Goal: Information Seeking & Learning: Learn about a topic

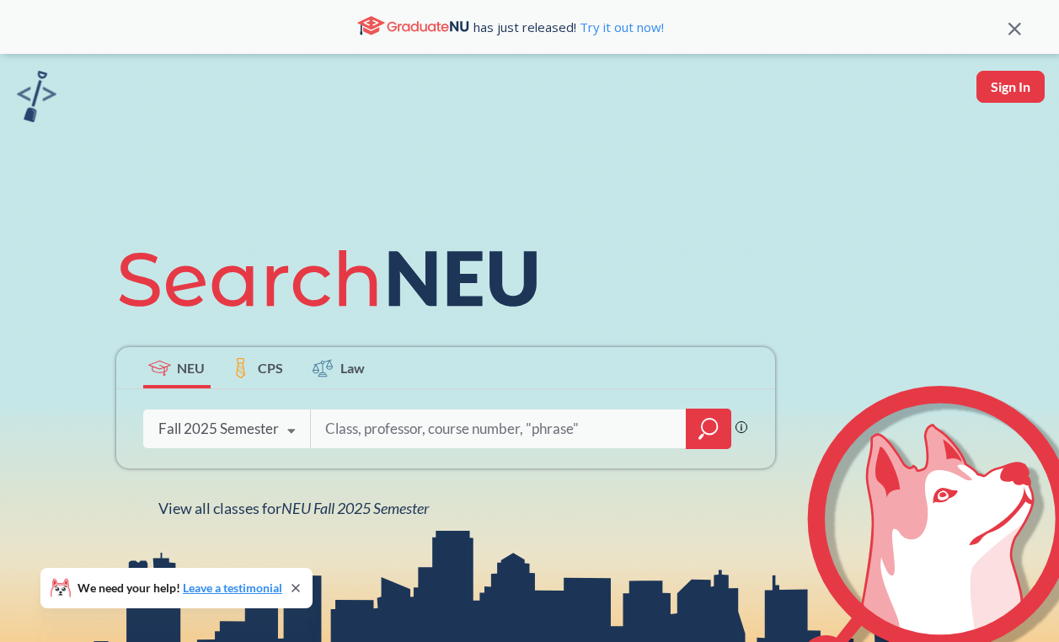
click at [566, 449] on div "Phrase search guarantees the exact search appears in the results. Ex. If you wa…" at bounding box center [445, 428] width 659 height 79
click at [566, 441] on input "search" at bounding box center [499, 428] width 351 height 35
type input "artg 1270"
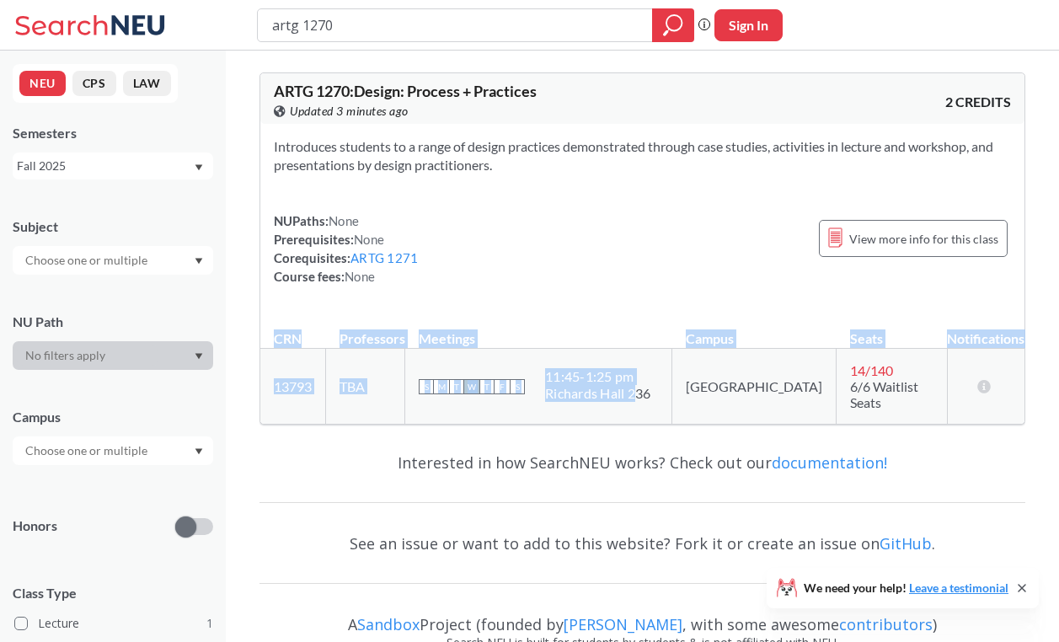
drag, startPoint x: 667, startPoint y: 384, endPoint x: 886, endPoint y: 416, distance: 220.6
click at [882, 415] on div "ARTG 1270 : Design: Process + Practices View this course on Banner. Updated 3 m…" at bounding box center [643, 248] width 766 height 379
click at [886, 416] on div "ARTG 1270 : Design: Process + Practices View this course on Banner. Updated 3 m…" at bounding box center [643, 248] width 766 height 379
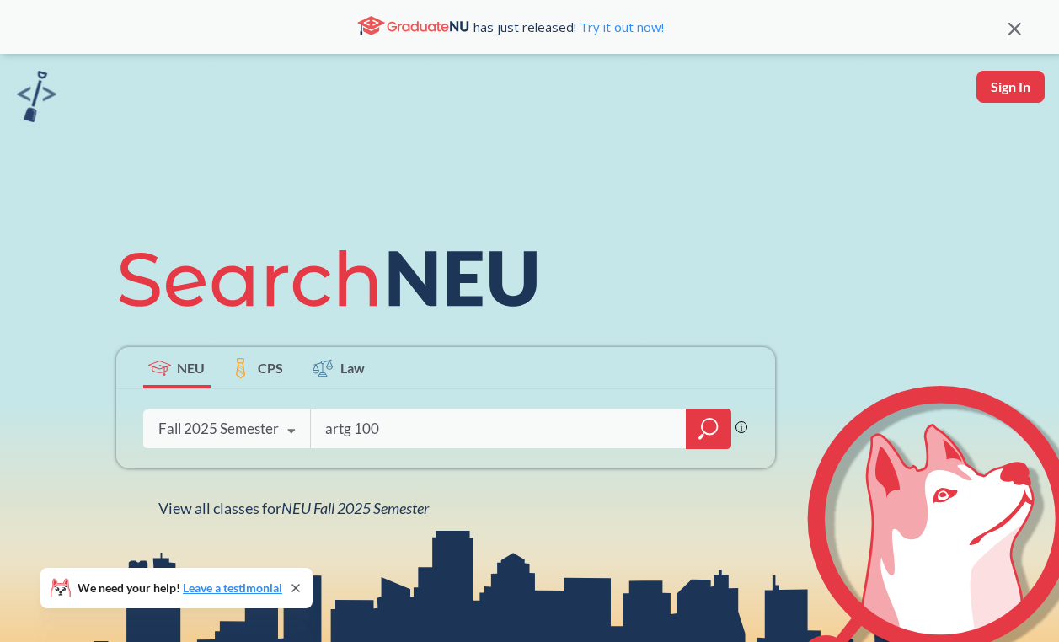
type input "artg 1001"
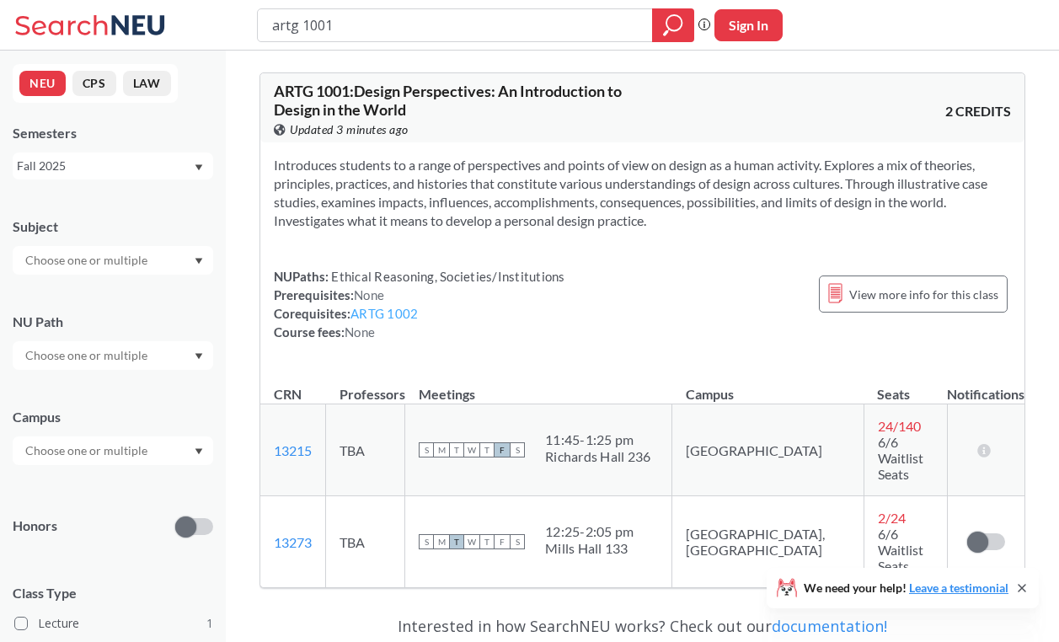
click at [399, 313] on link "ARTG 1002" at bounding box center [384, 313] width 67 height 15
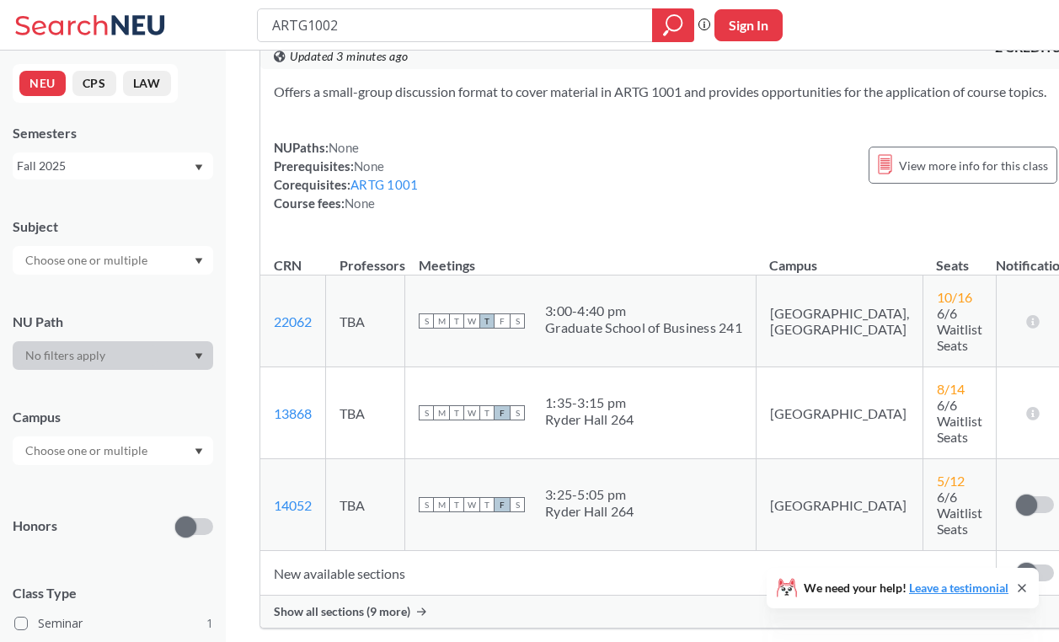
scroll to position [283, 0]
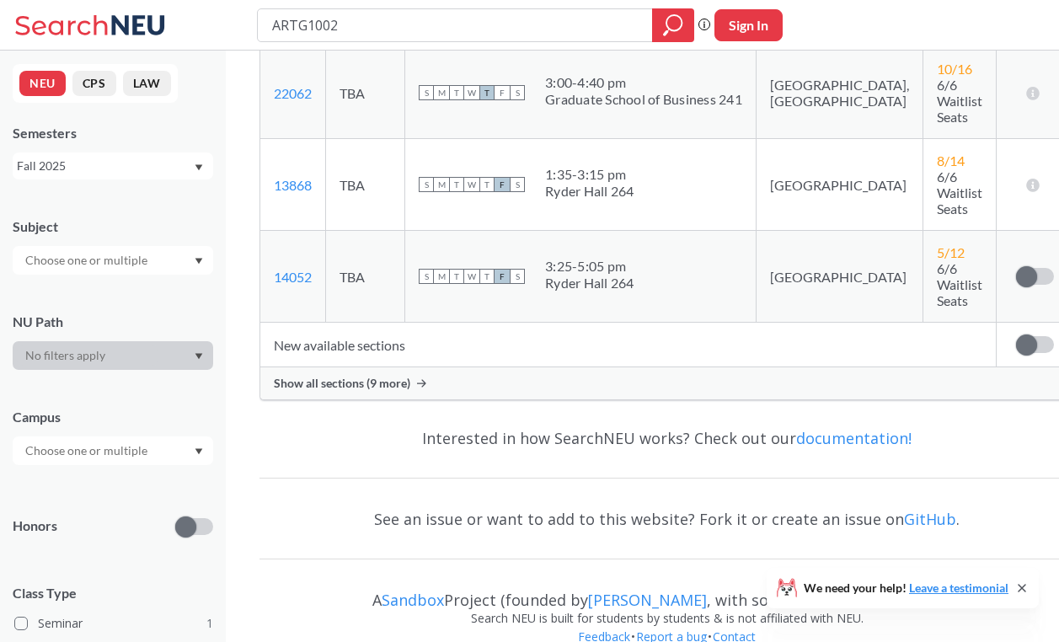
click at [331, 376] on span "Show all sections (9 more)" at bounding box center [342, 383] width 136 height 15
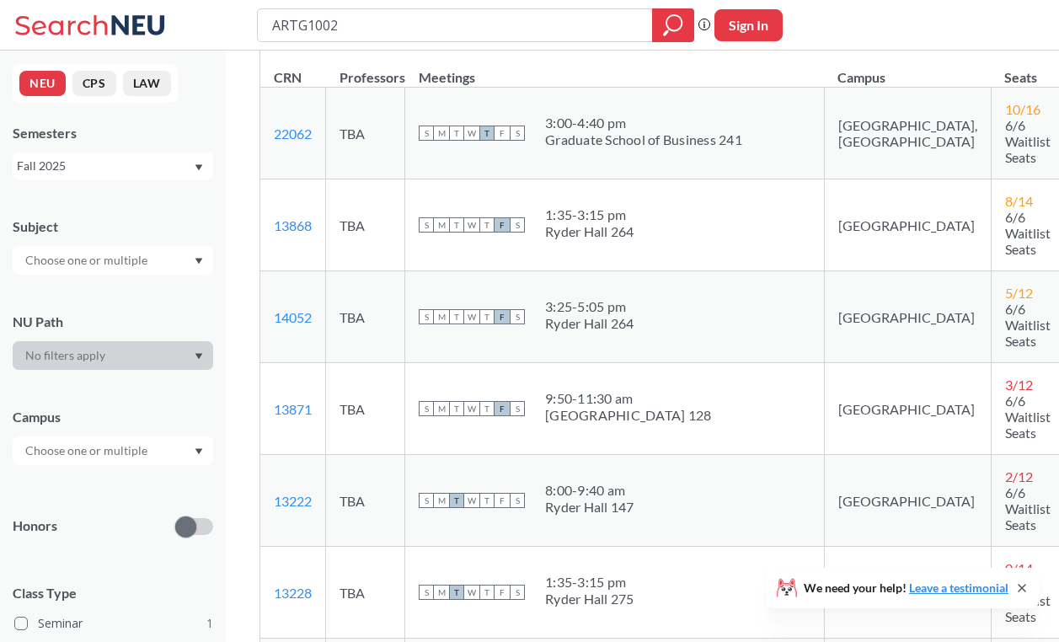
scroll to position [0, 0]
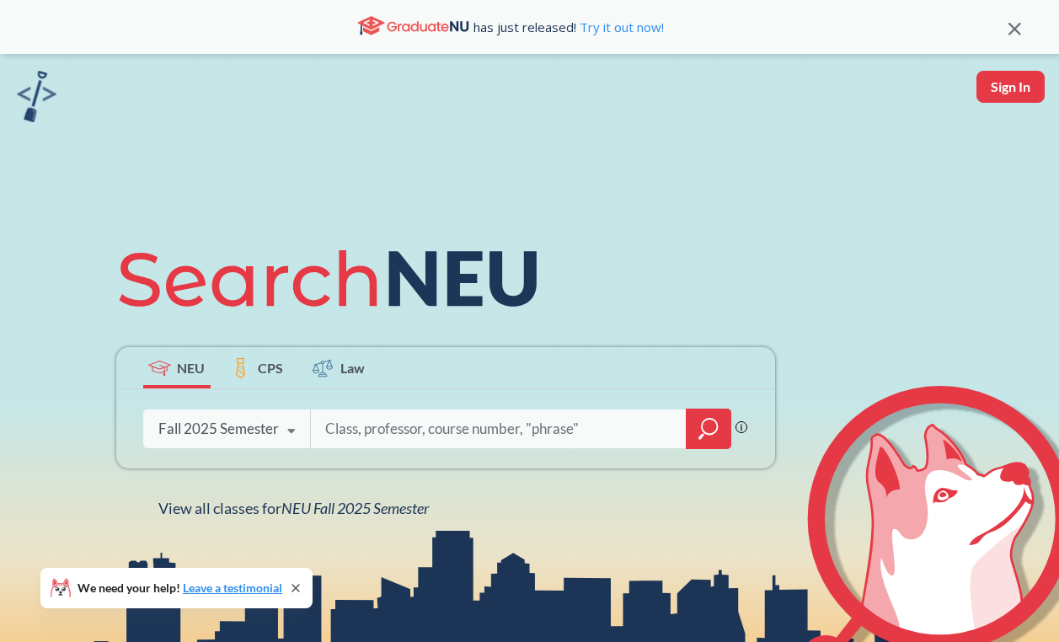
click at [480, 389] on div "Phrase search guarantees the exact search appears in the results. Ex. If you wa…" at bounding box center [445, 428] width 659 height 79
click at [452, 409] on div at bounding box center [520, 428] width 421 height 39
click at [448, 425] on input "search" at bounding box center [499, 428] width 351 height 35
type input "artg 1270"
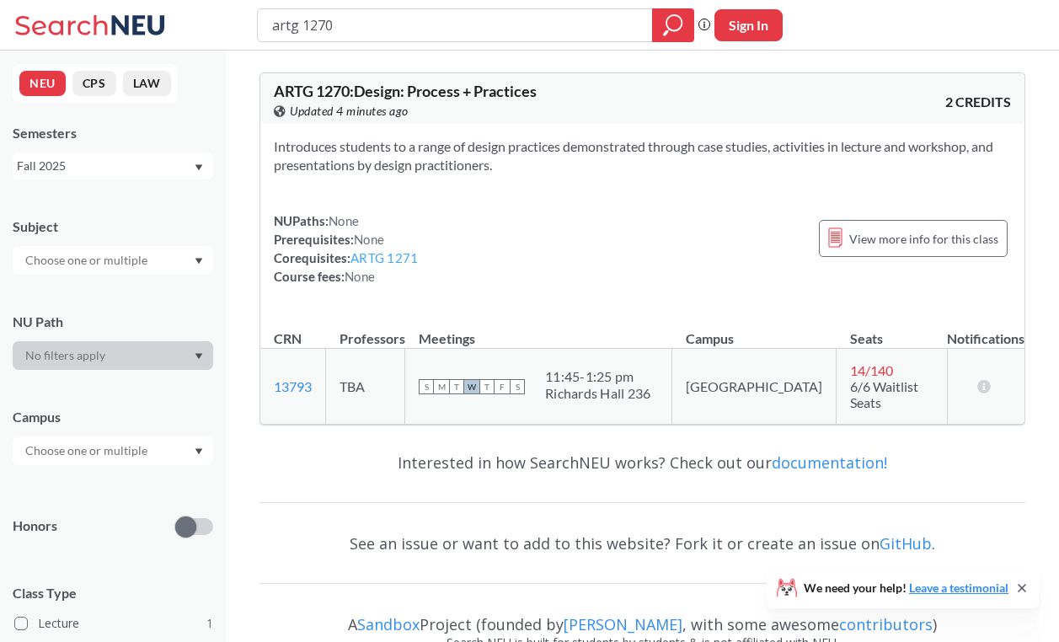
click at [391, 257] on link "ARTG 1271" at bounding box center [384, 257] width 67 height 15
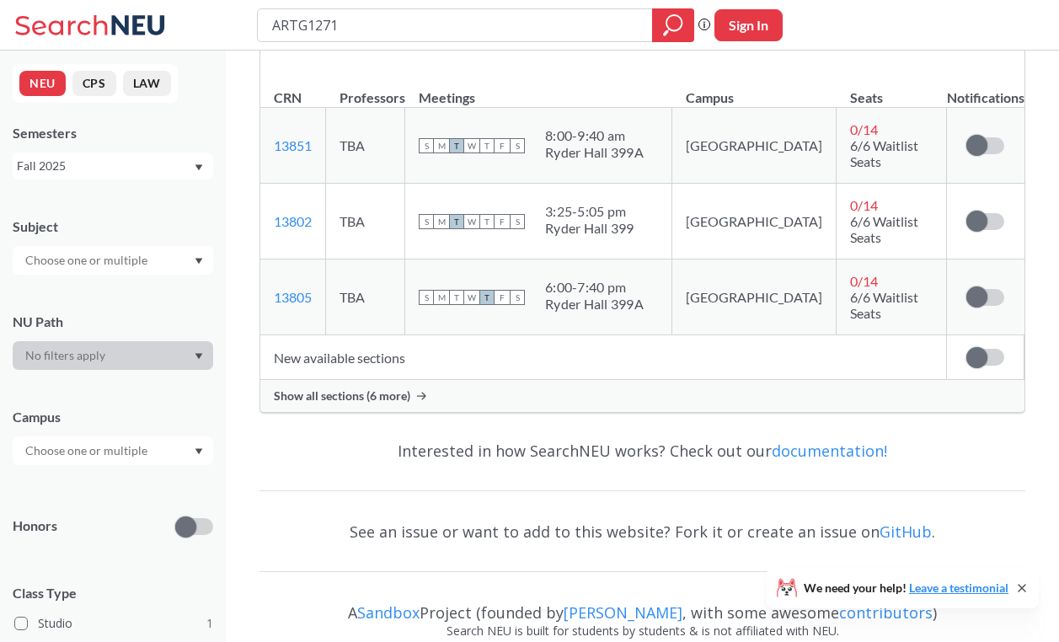
scroll to position [305, 0]
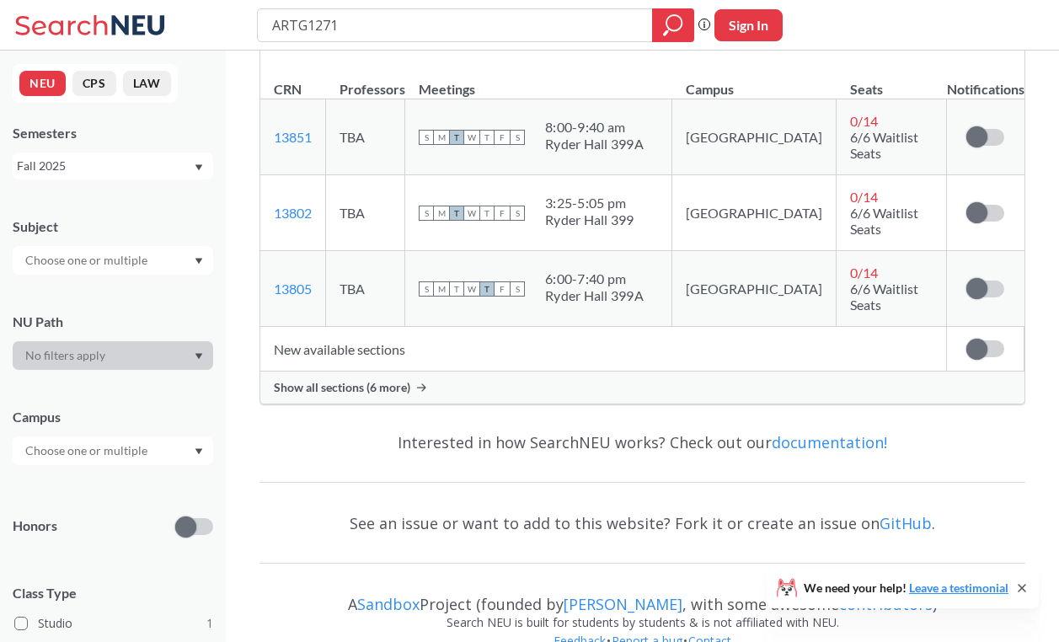
click at [431, 372] on div "Show all sections (6 more)" at bounding box center [642, 388] width 764 height 32
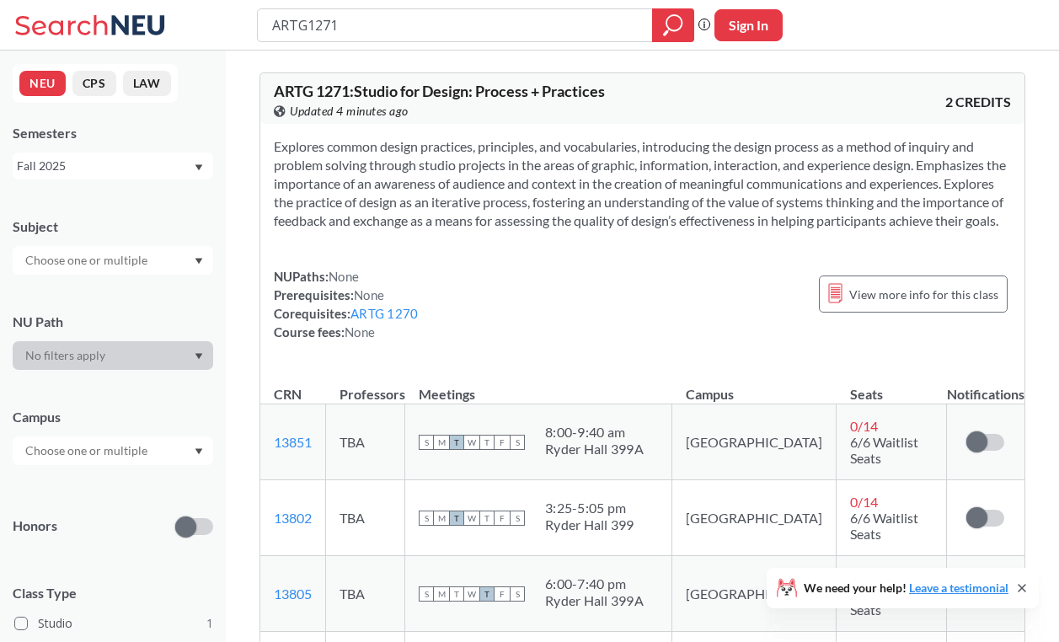
scroll to position [3, 0]
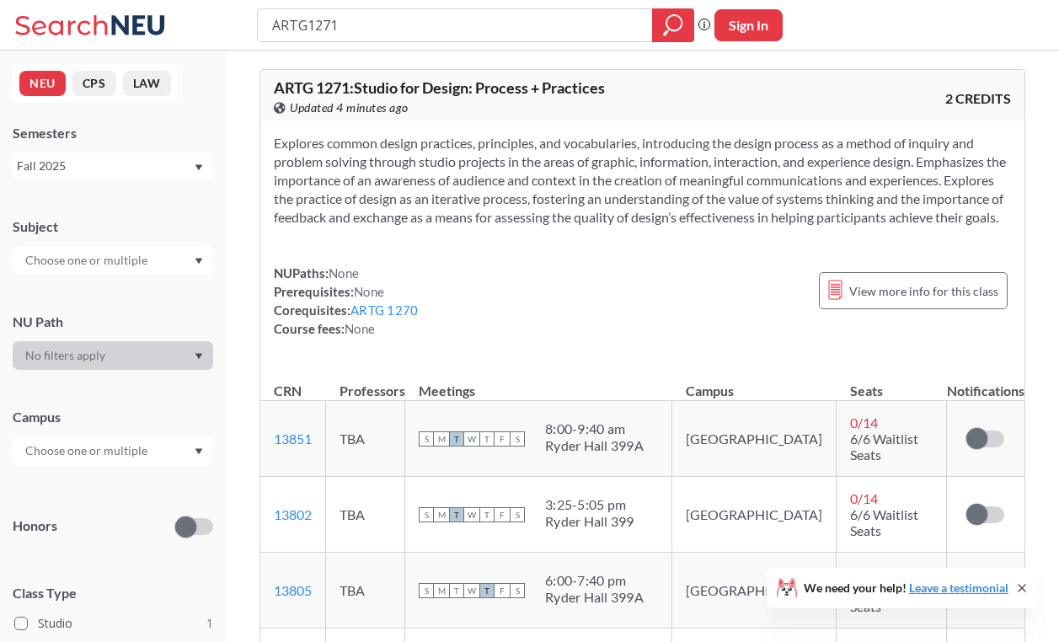
click at [422, 40] on div "ARTG1271" at bounding box center [475, 25] width 437 height 34
click at [425, 23] on input "ARTG1271" at bounding box center [455, 25] width 370 height 29
type input "design perspectives"
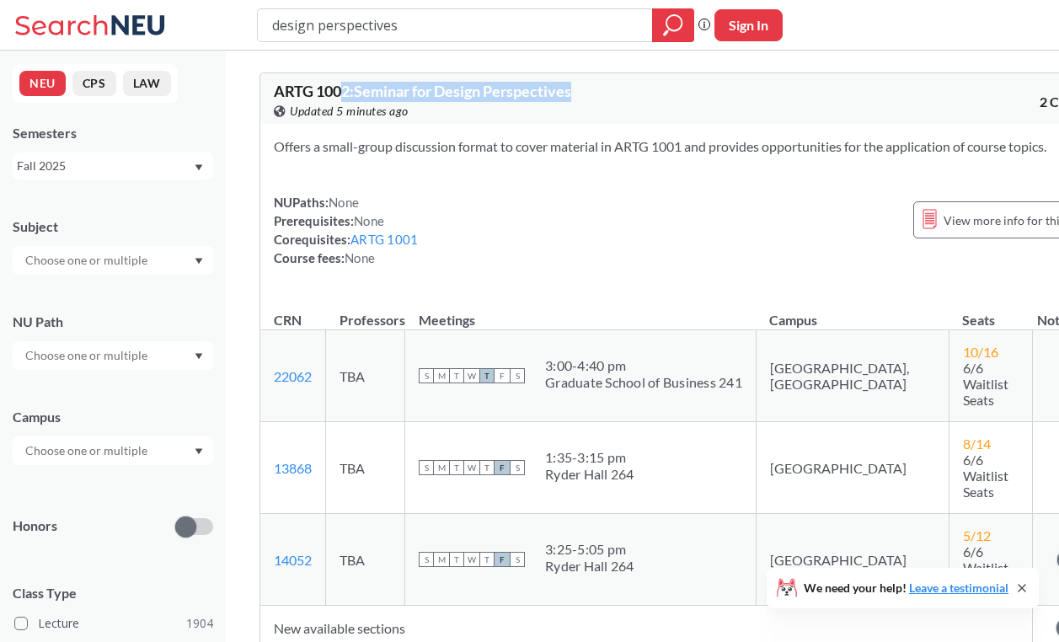
drag, startPoint x: 345, startPoint y: 94, endPoint x: 633, endPoint y: 94, distance: 288.2
click at [619, 94] on div "ARTG 1002 : Seminar for Design Perspectives View this course on Banner. Updated…" at bounding box center [482, 101] width 416 height 37
click at [719, 195] on div "Offers a small-group discussion format to cover material in ARTG 1001 and provi…" at bounding box center [689, 209] width 859 height 170
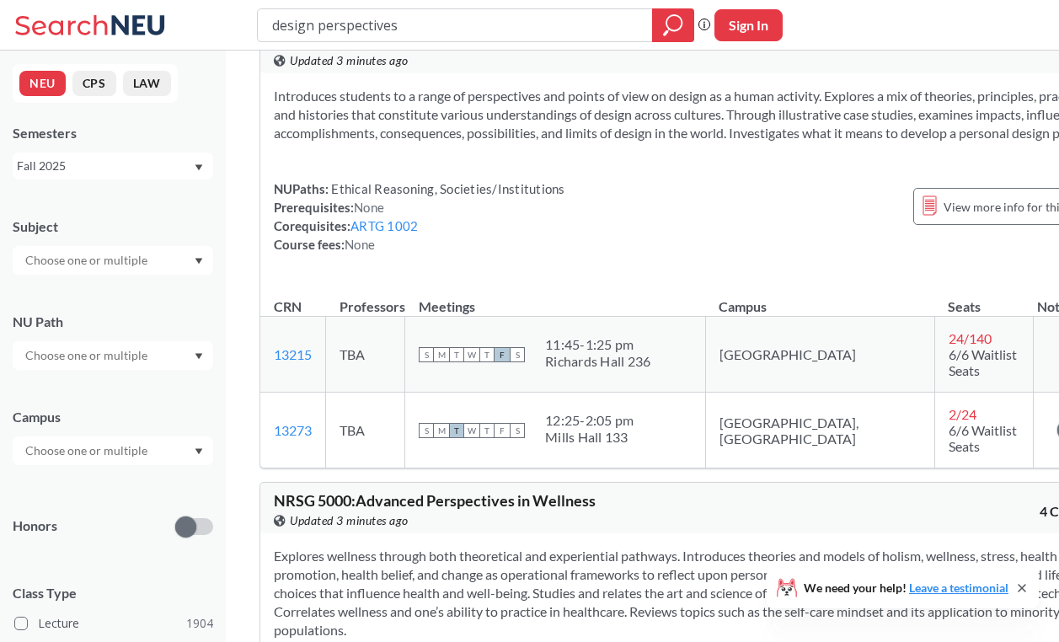
scroll to position [1035, 0]
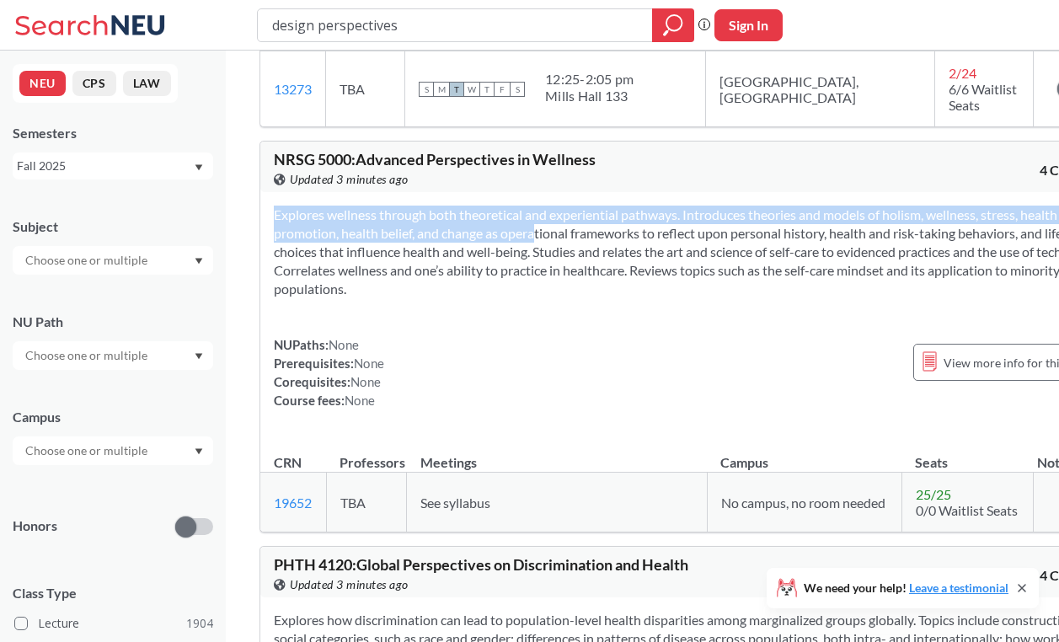
drag, startPoint x: 584, startPoint y: 191, endPoint x: 691, endPoint y: 310, distance: 159.9
click at [654, 292] on div "Explores wellness through both theoretical and experiential pathways. Introduce…" at bounding box center [689, 314] width 859 height 244
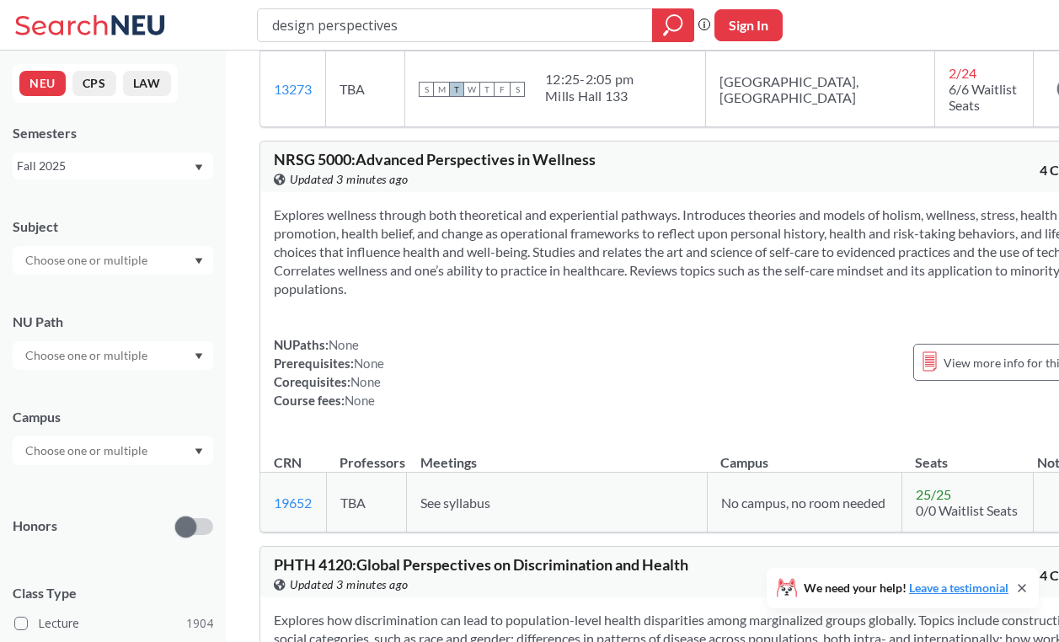
click at [694, 335] on div "NUPaths: None Prerequisites: None Corequisites: None Course fees: None View mor…" at bounding box center [690, 372] width 832 height 74
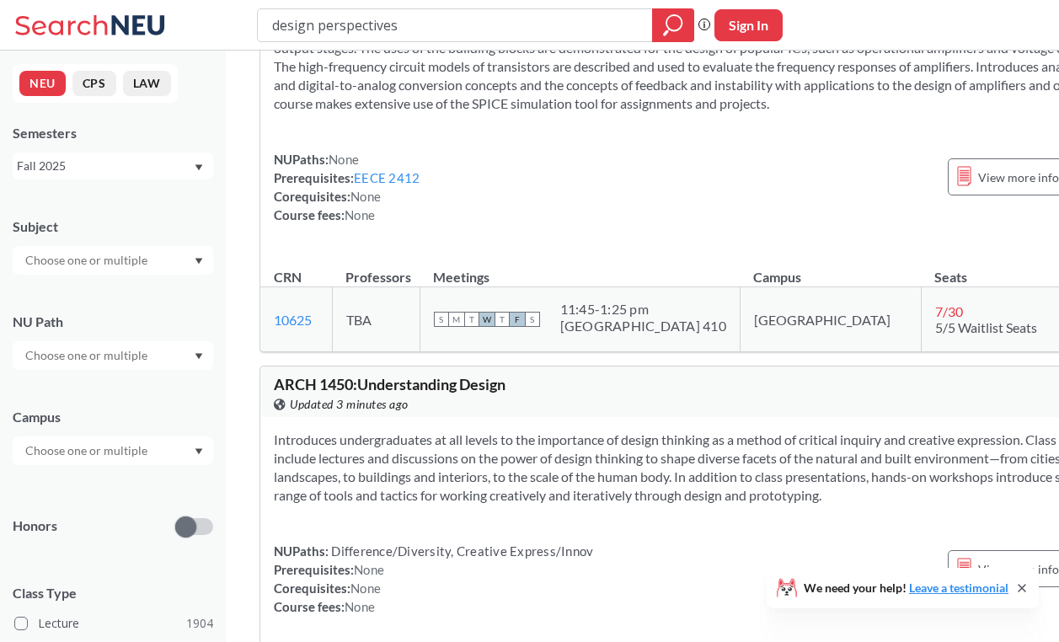
scroll to position [4808, 0]
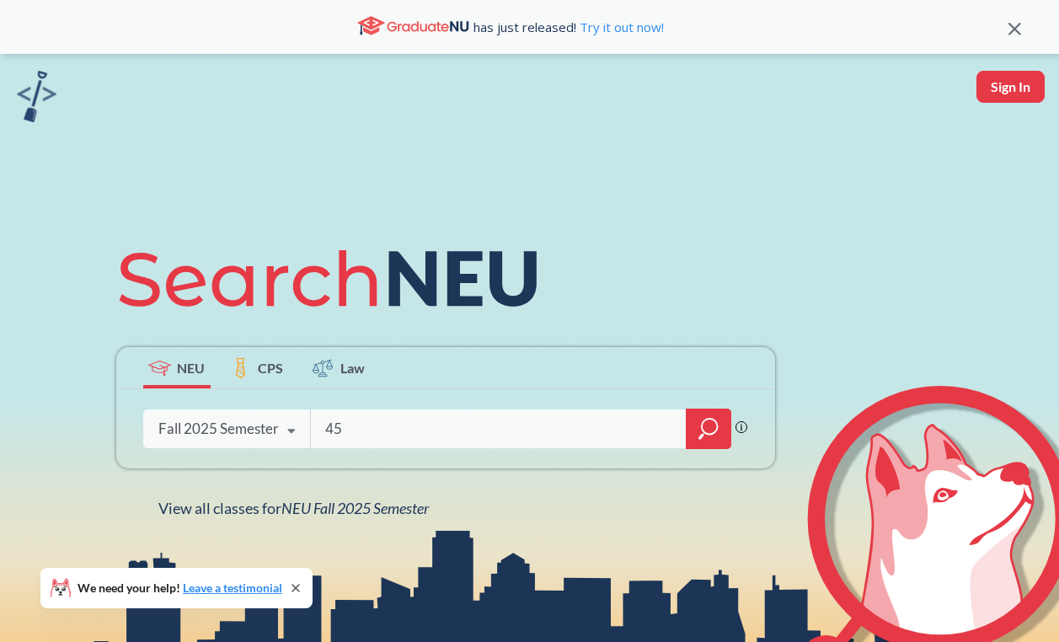
type input "4"
type input "cs4530"
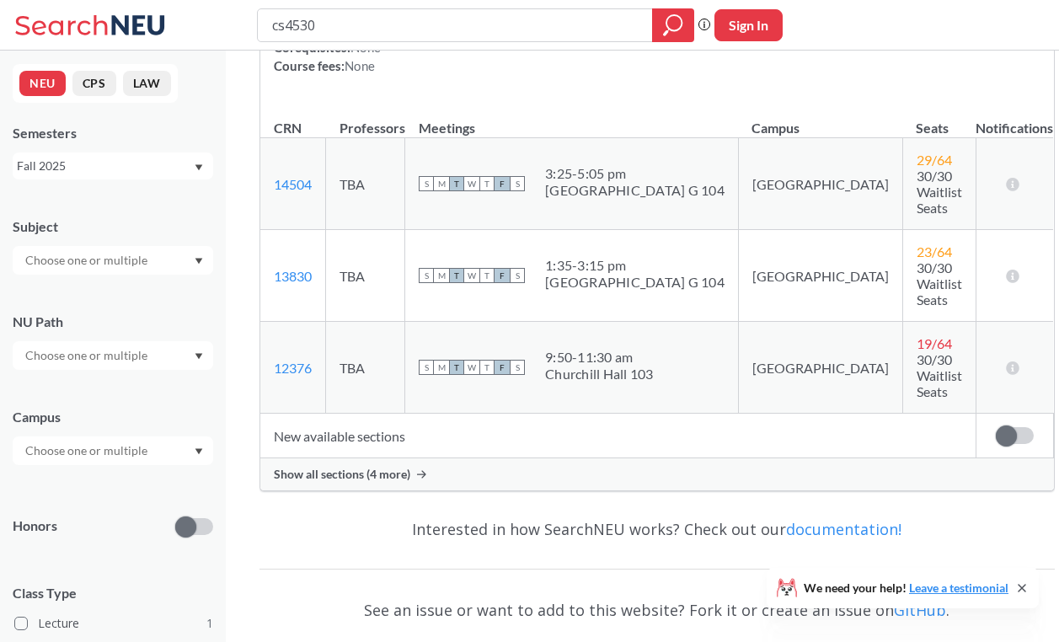
scroll to position [306, 0]
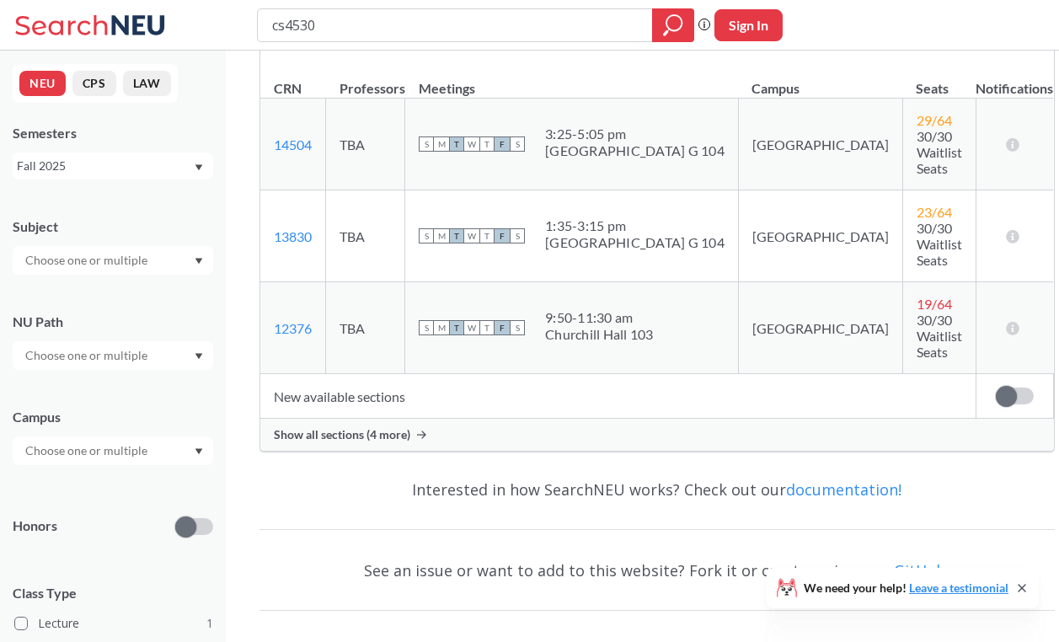
click at [489, 419] on div "Show all sections (4 more)" at bounding box center [657, 435] width 794 height 32
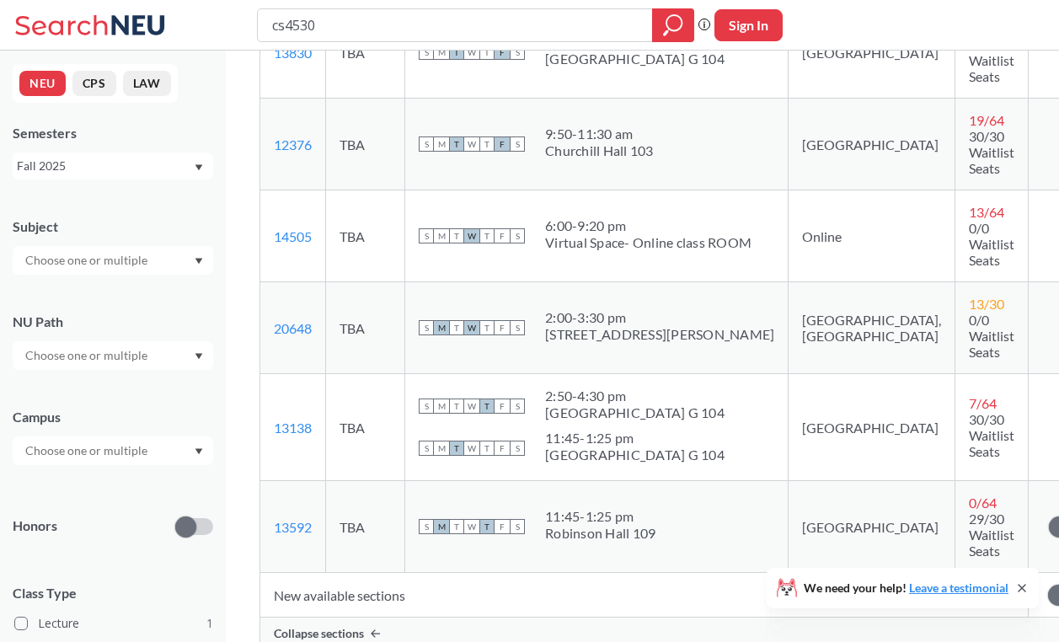
scroll to position [472, 0]
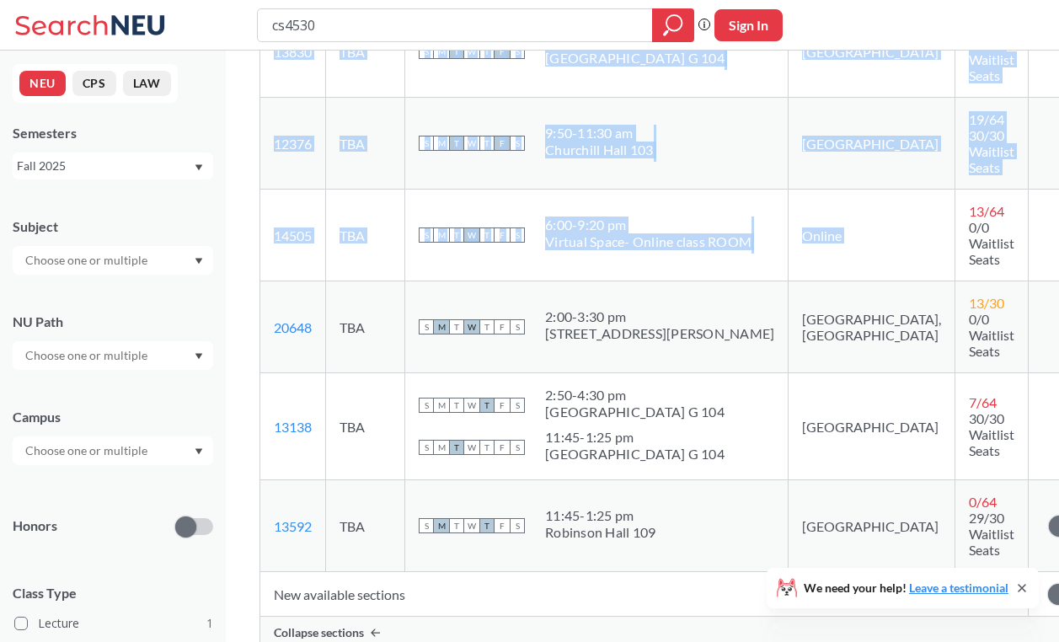
drag, startPoint x: 858, startPoint y: 229, endPoint x: 1036, endPoint y: 235, distance: 177.9
click at [1036, 235] on div "CS 4530 : Fundamentals of Software Engineering View this course on Banner. Upda…" at bounding box center [683, 250] width 915 height 1342
click at [1029, 267] on td "There are still seats remaining for this section" at bounding box center [1068, 236] width 78 height 92
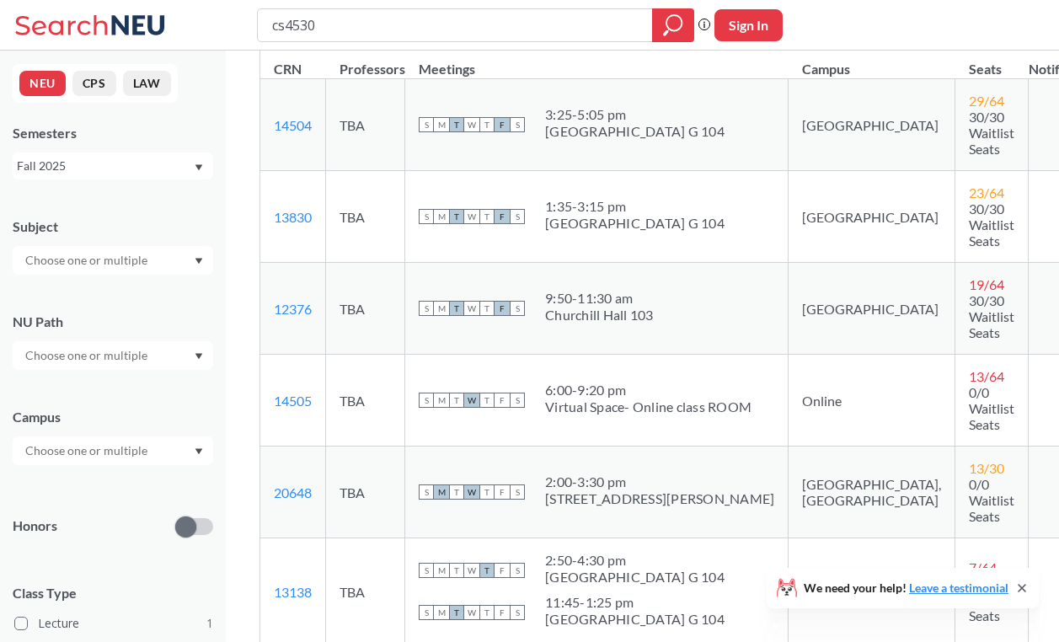
scroll to position [310, 0]
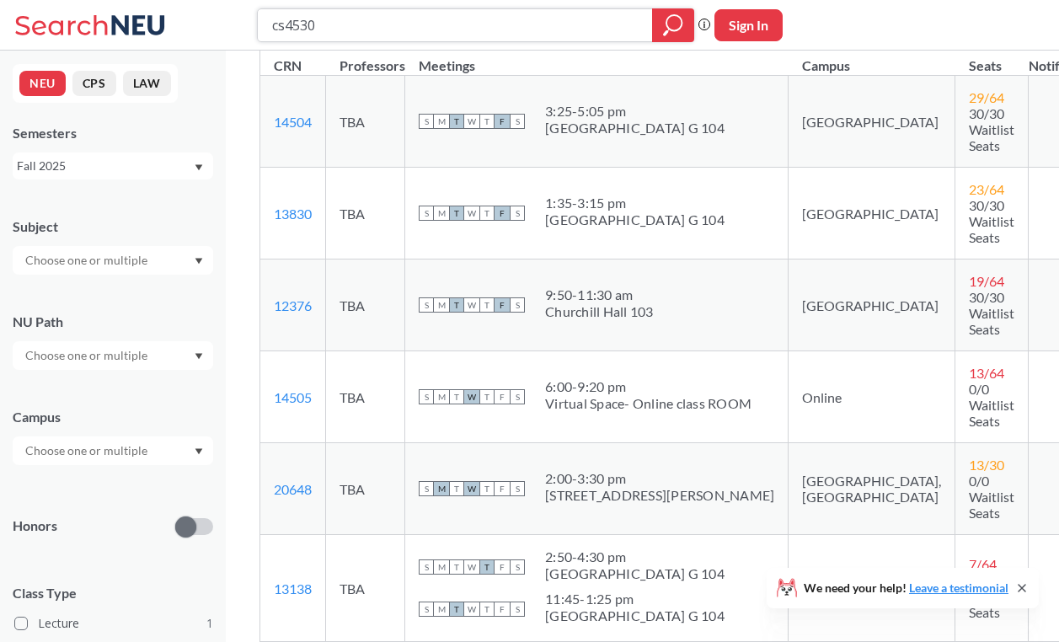
click at [393, 35] on input "cs4530" at bounding box center [455, 25] width 370 height 29
type input "artg 1220"
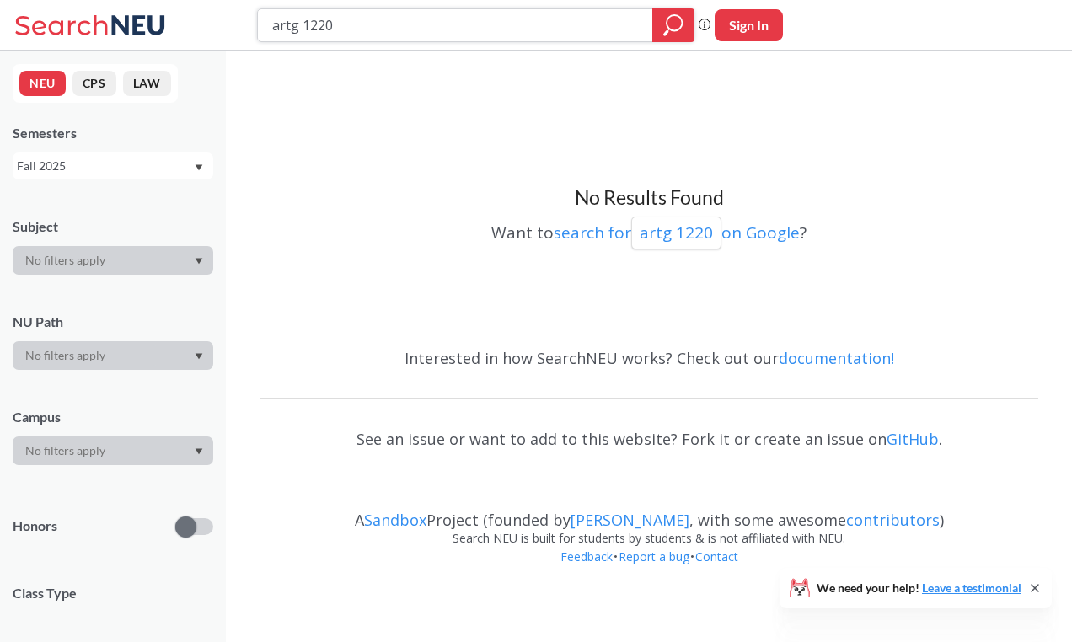
click at [436, 13] on input "artg 1220" at bounding box center [455, 25] width 370 height 29
type input "elements"
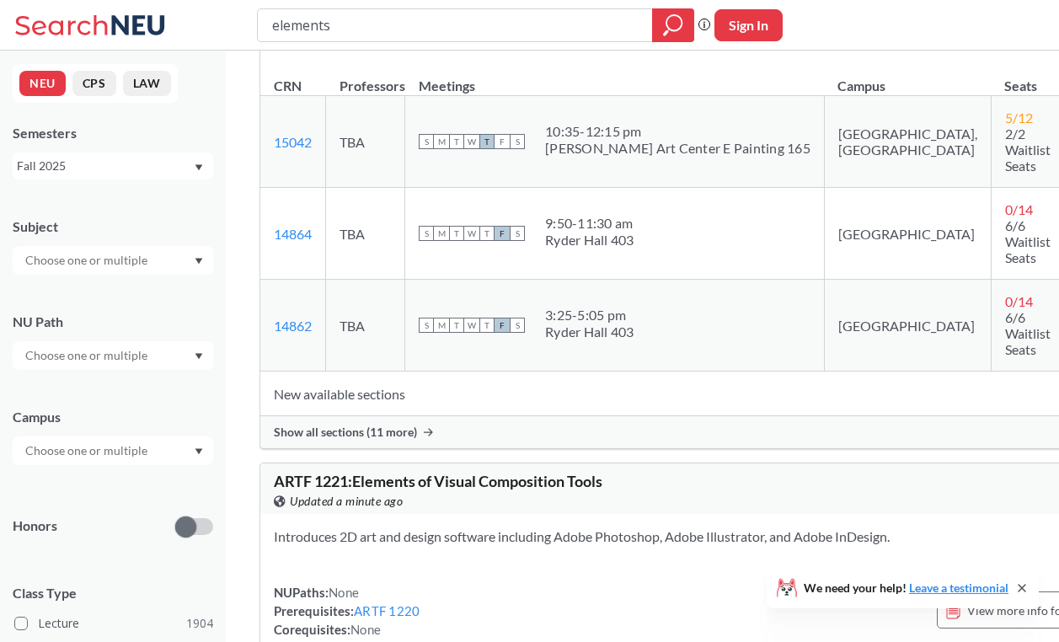
scroll to position [295, 0]
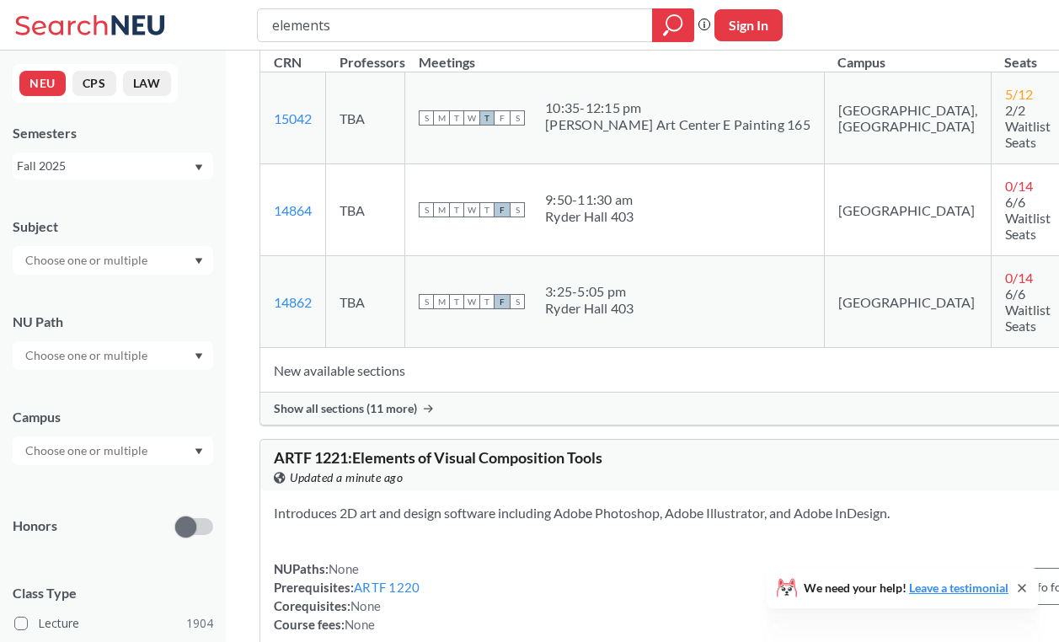
click at [520, 393] on div "Show all sections (11 more)" at bounding box center [701, 409] width 882 height 32
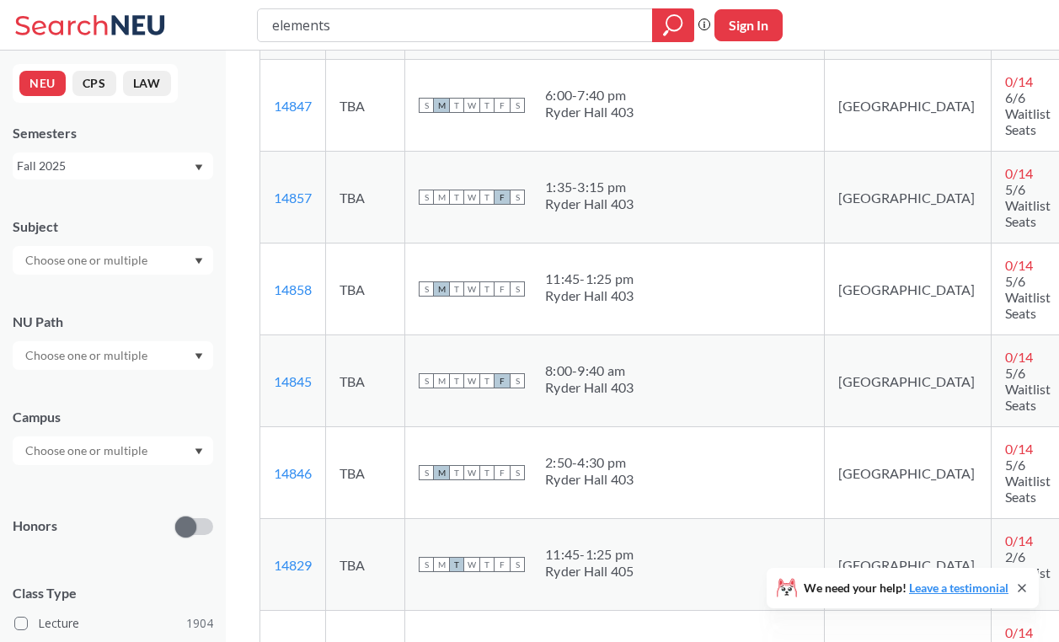
scroll to position [730, 0]
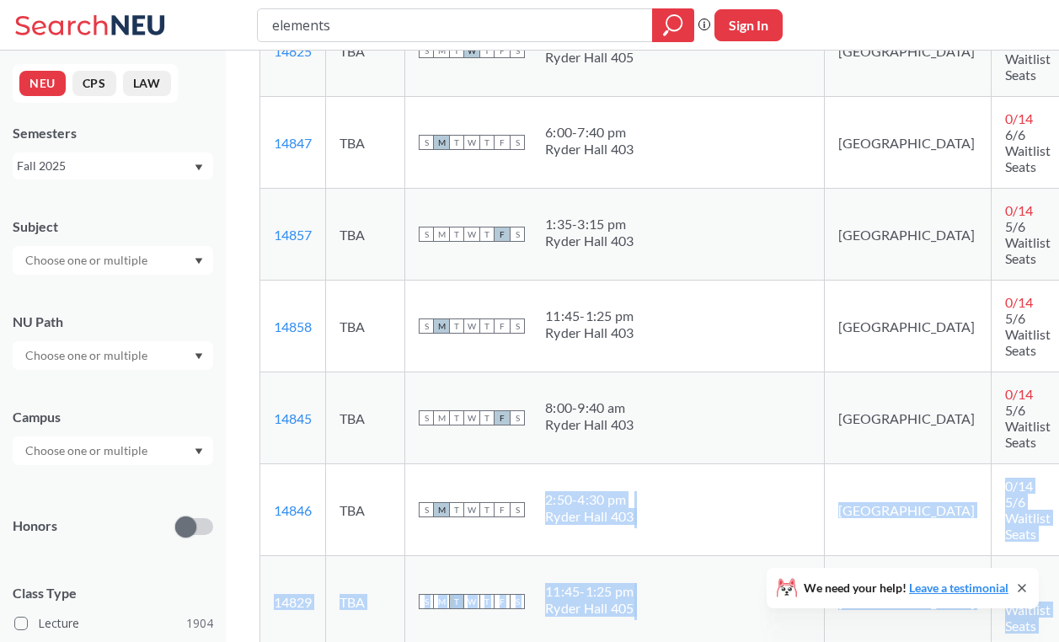
drag, startPoint x: 787, startPoint y: 481, endPoint x: 661, endPoint y: 356, distance: 177.5
click at [661, 356] on tbody "15042 View this section on Banner. TBA S M T W T F S 10:35 - 12:15 pm [PERSON_N…" at bounding box center [700, 281] width 881 height 1286
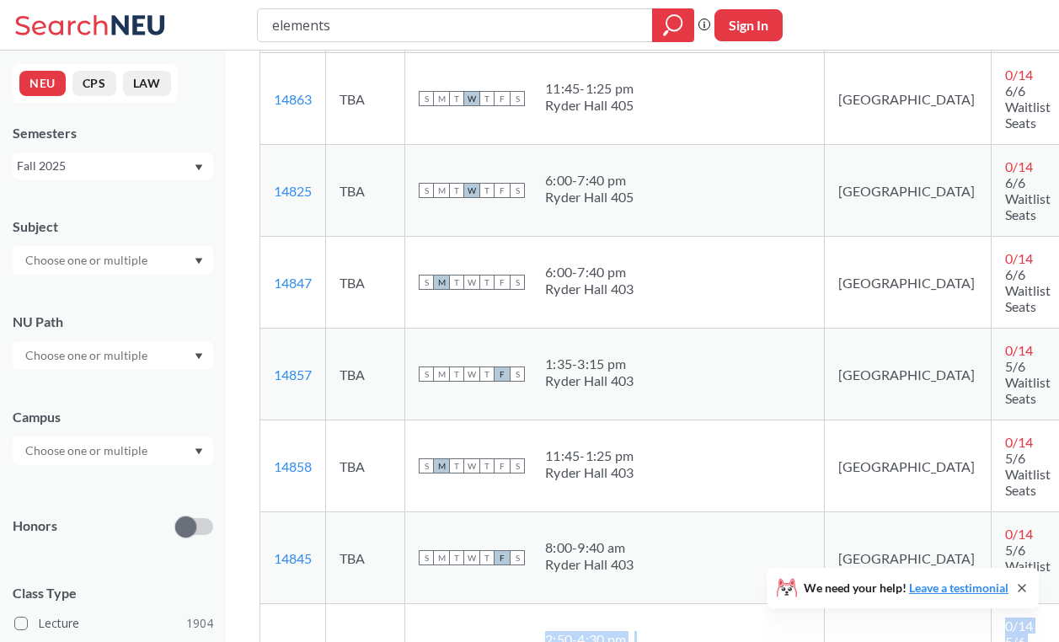
scroll to position [591, 0]
click at [653, 419] on td "S M T W T F S 11:45 - 1:25 pm Ryder Hall 403" at bounding box center [615, 465] width 420 height 92
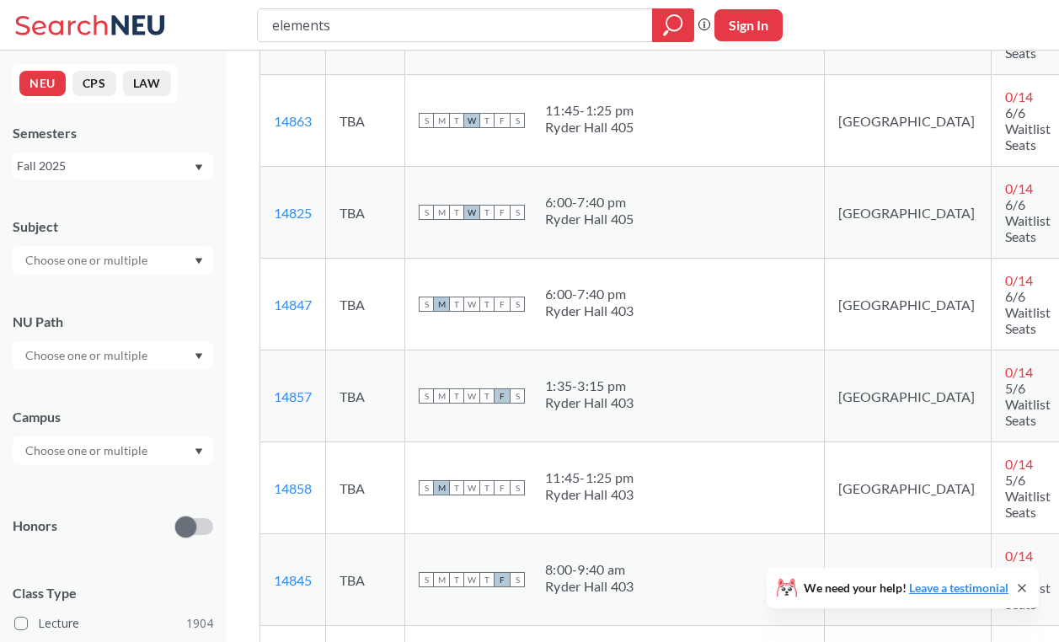
scroll to position [566, 0]
click at [1023, 587] on icon at bounding box center [1021, 587] width 13 height 13
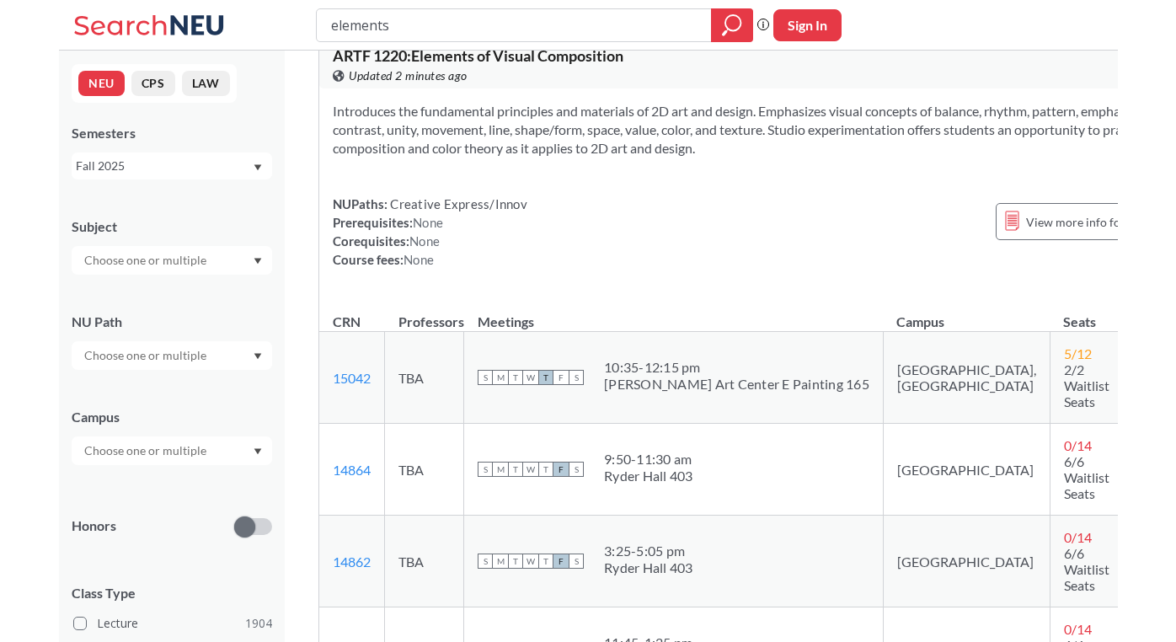
scroll to position [0, 0]
